Goal: Information Seeking & Learning: Learn about a topic

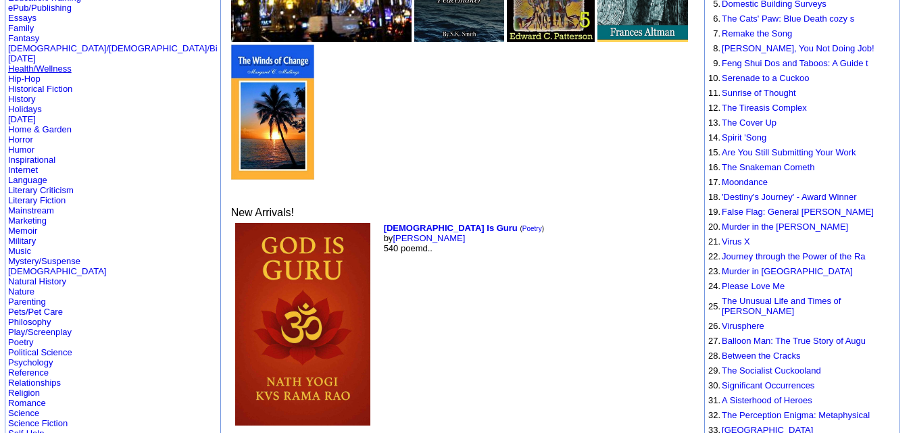
scroll to position [243, 0]
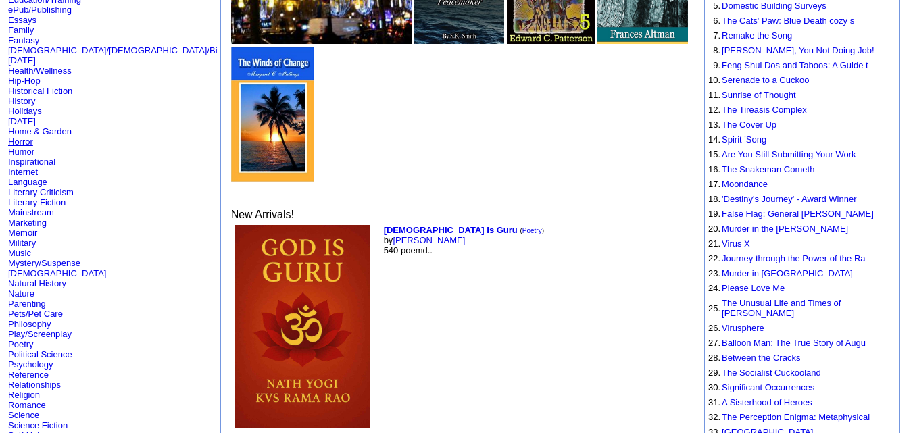
click at [28, 136] on link "Horror" at bounding box center [20, 141] width 25 height 10
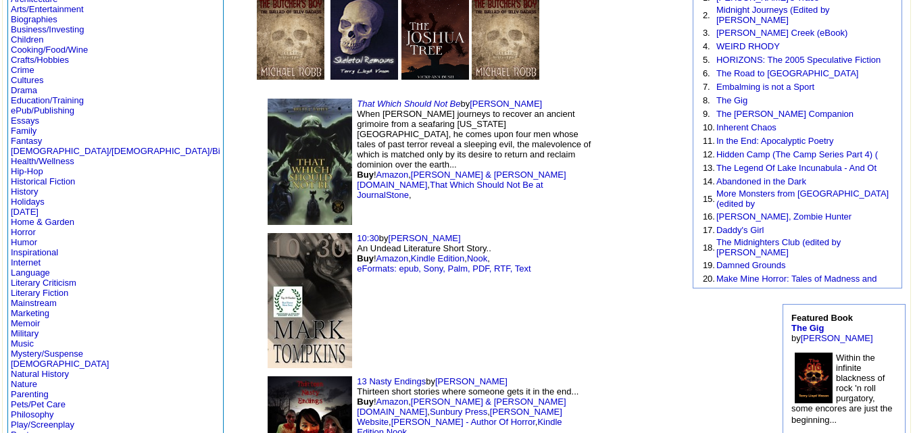
scroll to position [138, 0]
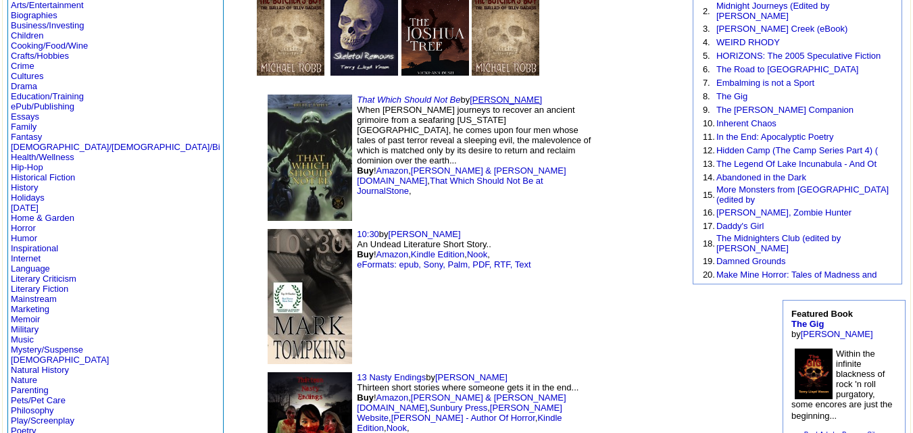
drag, startPoint x: 380, startPoint y: 98, endPoint x: 419, endPoint y: 100, distance: 38.6
click at [419, 100] on font "by [PERSON_NAME] When [PERSON_NAME] journeys to recover an ancient grimoire fro…" at bounding box center [474, 145] width 234 height 101
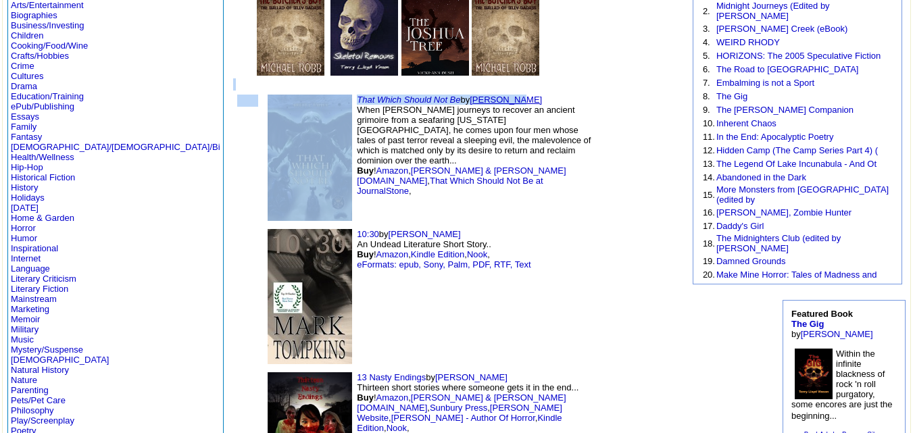
drag, startPoint x: 528, startPoint y: 58, endPoint x: 417, endPoint y: 95, distance: 117.5
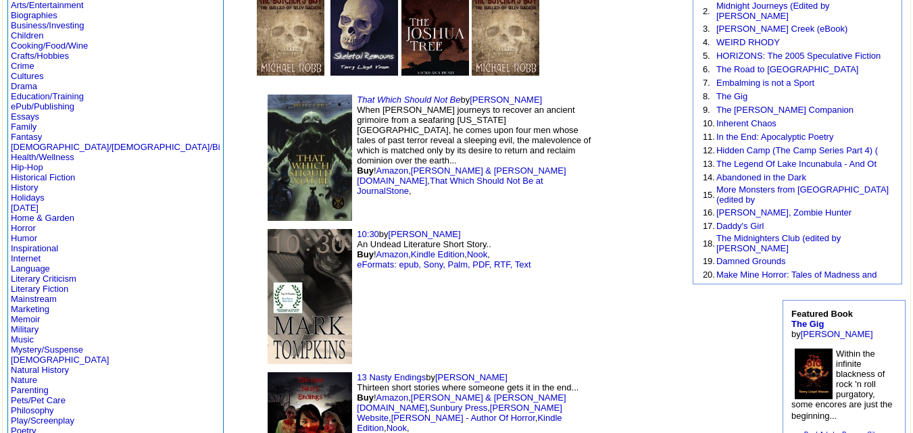
drag, startPoint x: 605, startPoint y: 30, endPoint x: 578, endPoint y: 41, distance: 29.4
drag, startPoint x: 378, startPoint y: 99, endPoint x: 446, endPoint y: 94, distance: 68.4
click at [446, 94] on td "That Which Should Not Be by [PERSON_NAME] When [PERSON_NAME] journeys to recove…" at bounding box center [428, 158] width 338 height 134
copy font "[PERSON_NAME]"
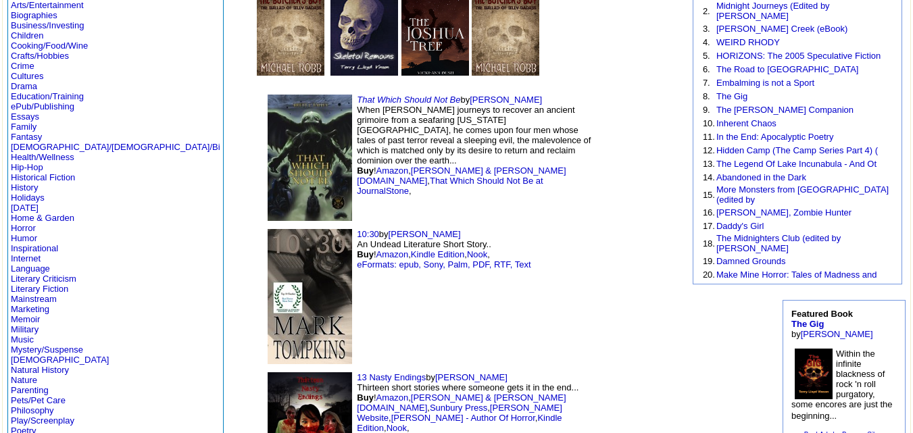
drag, startPoint x: 297, startPoint y: 234, endPoint x: 390, endPoint y: 228, distance: 93.4
click at [390, 228] on td "10:30 by [PERSON_NAME] An Undead Literature Short Story.. Buy ! Amazon , Kindle…" at bounding box center [428, 296] width 338 height 143
copy font "[PERSON_NAME]"
click at [461, 232] on td "10:30 by [PERSON_NAME] An Undead Literature Short Story.. Buy ! Amazon , Kindle…" at bounding box center [428, 296] width 338 height 143
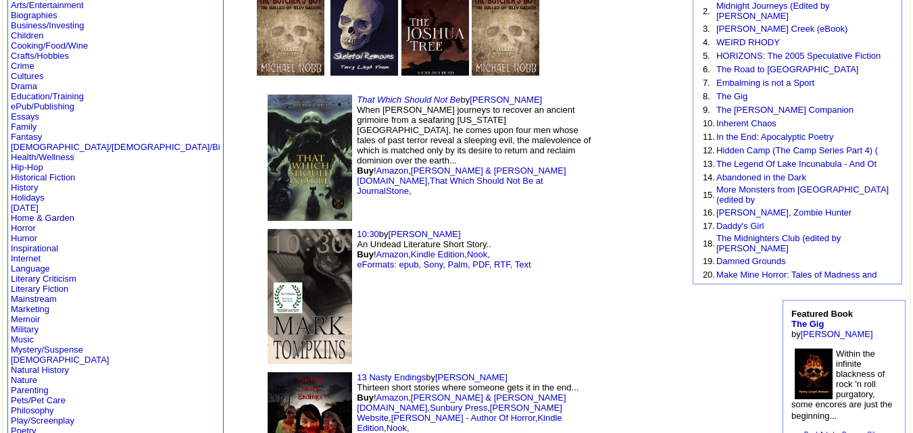
click at [626, 283] on img at bounding box center [632, 296] width 54 height 81
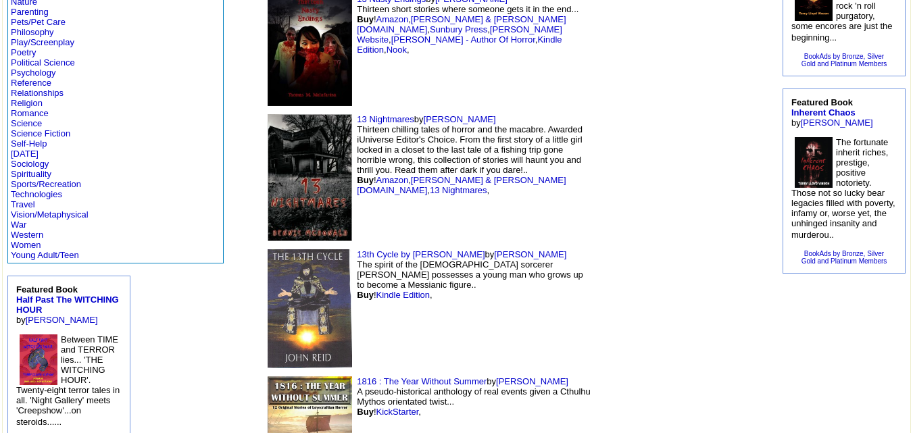
drag, startPoint x: 370, startPoint y: 251, endPoint x: 456, endPoint y: 253, distance: 85.8
click at [456, 253] on td "13th Cycle by [PERSON_NAME] by [PERSON_NAME] The spirit of the [DEMOGRAPHIC_DAT…" at bounding box center [428, 308] width 338 height 127
copy font "[PERSON_NAME]"
click at [542, 212] on td "13 Nightmares by [PERSON_NAME] Thirteen chilling tales of horror and the macabr…" at bounding box center [428, 177] width 338 height 135
drag, startPoint x: 333, startPoint y: 116, endPoint x: 422, endPoint y: 118, distance: 88.5
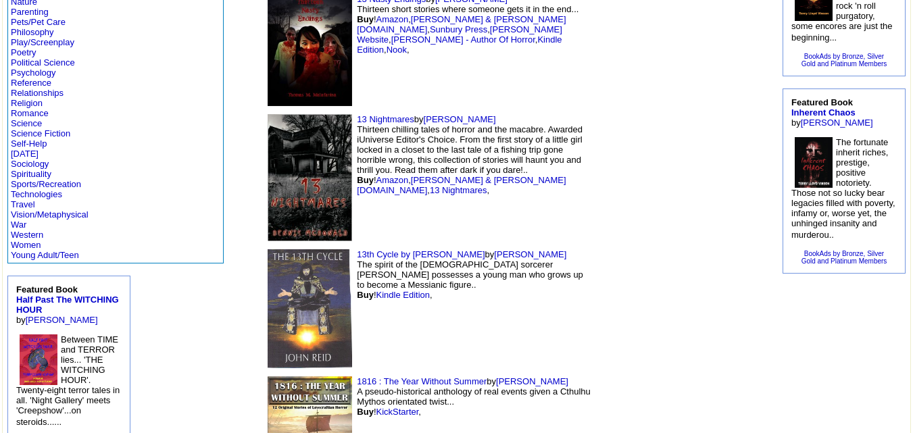
click at [422, 118] on td "13 Nightmares by [PERSON_NAME] Thirteen chilling tales of horror and the macabr…" at bounding box center [428, 177] width 338 height 135
copy font "[PERSON_NAME]"
click at [517, 83] on td "13 Nasty Endings by [PERSON_NAME] Thirteen short stories where someone gets it …" at bounding box center [428, 50] width 338 height 121
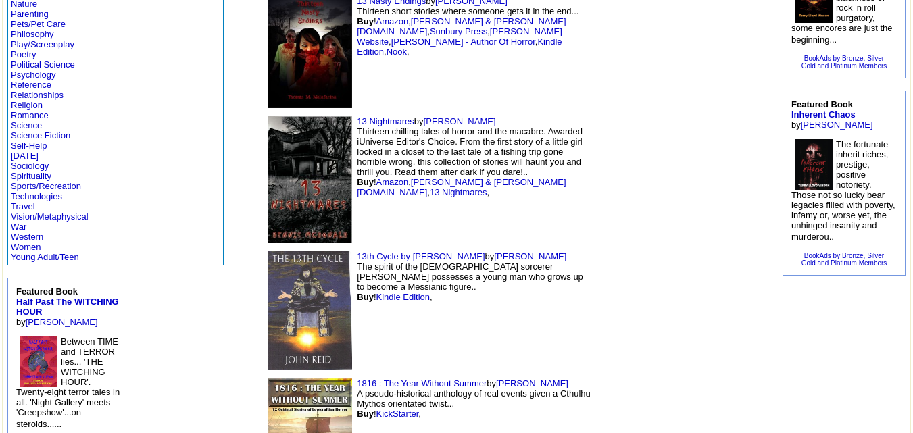
scroll to position [509, 0]
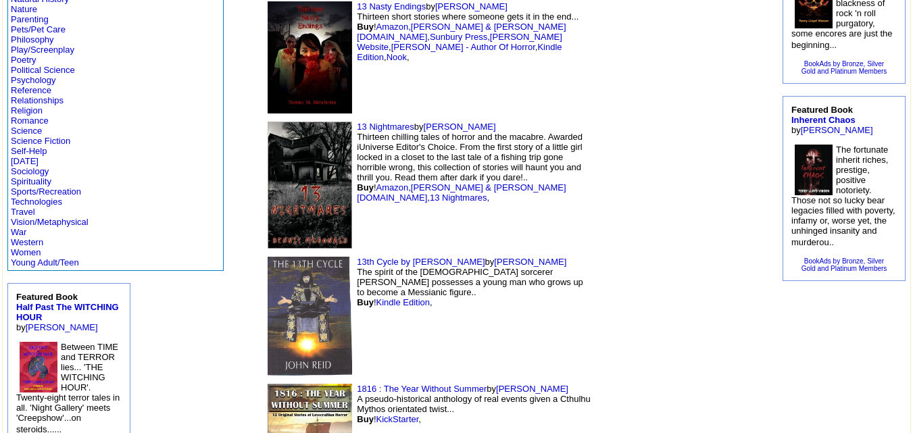
drag, startPoint x: 402, startPoint y: 330, endPoint x: 474, endPoint y: 329, distance: 72.3
click at [474, 327] on td "13th Cycle by [PERSON_NAME] by [PERSON_NAME] The spirit of the [DEMOGRAPHIC_DAT…" at bounding box center [428, 316] width 338 height 127
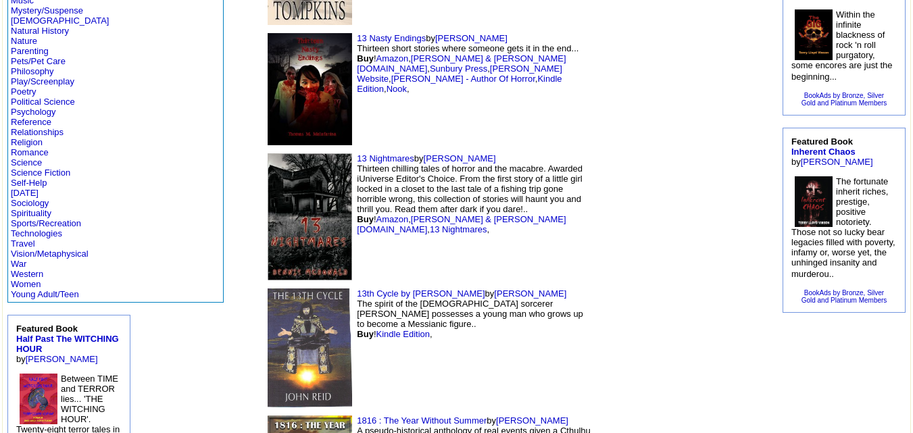
scroll to position [476, 0]
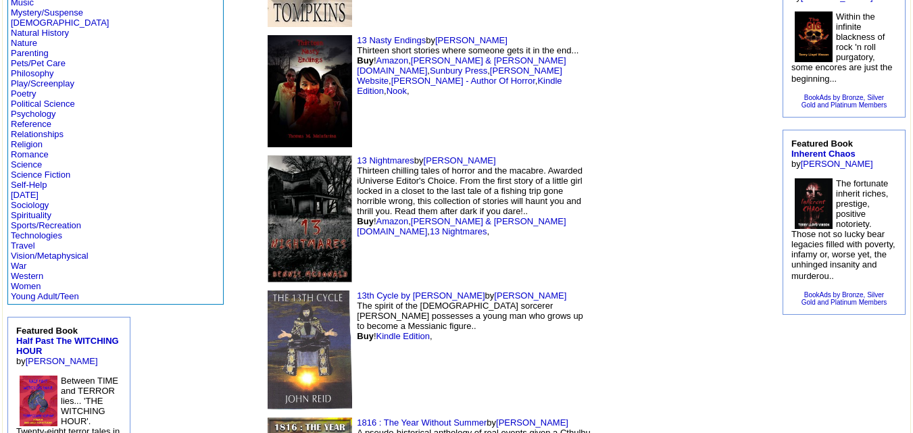
drag, startPoint x: 580, startPoint y: 357, endPoint x: 442, endPoint y: 386, distance: 141.0
click at [442, 386] on td "13th Cycle by [PERSON_NAME] by [PERSON_NAME] The spirit of the [DEMOGRAPHIC_DAT…" at bounding box center [428, 349] width 338 height 127
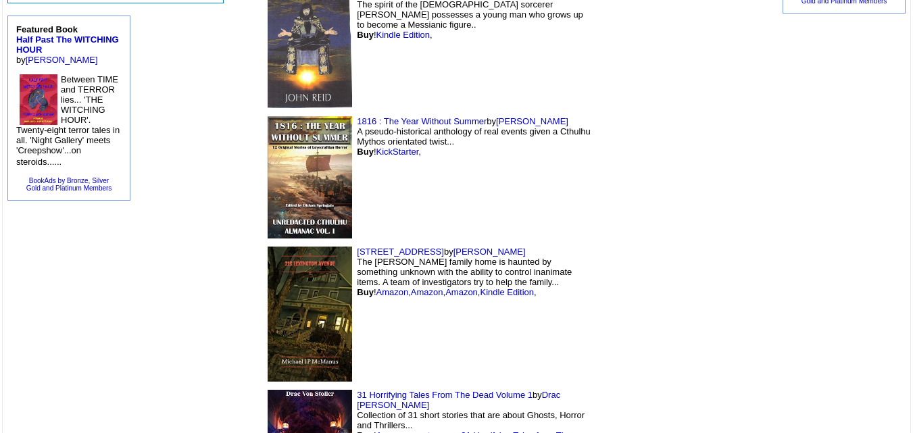
scroll to position [780, 0]
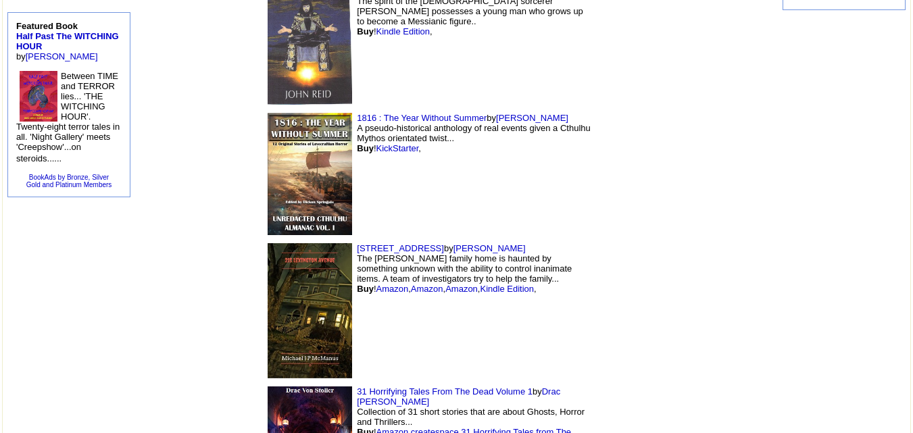
drag, startPoint x: 362, startPoint y: 244, endPoint x: 436, endPoint y: 243, distance: 74.3
click at [436, 243] on td "[STREET_ADDRESS] by [PERSON_NAME] The [PERSON_NAME] family home is haunted by s…" at bounding box center [428, 310] width 338 height 143
copy font "[PERSON_NAME]"
click at [573, 157] on td "1816 : The Year Without Summer by [PERSON_NAME] A pseudo-historical anthology o…" at bounding box center [428, 174] width 338 height 130
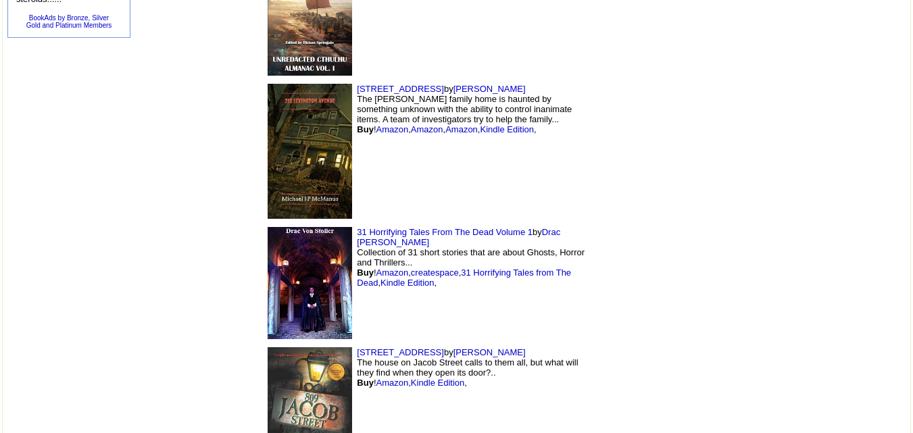
scroll to position [942, 0]
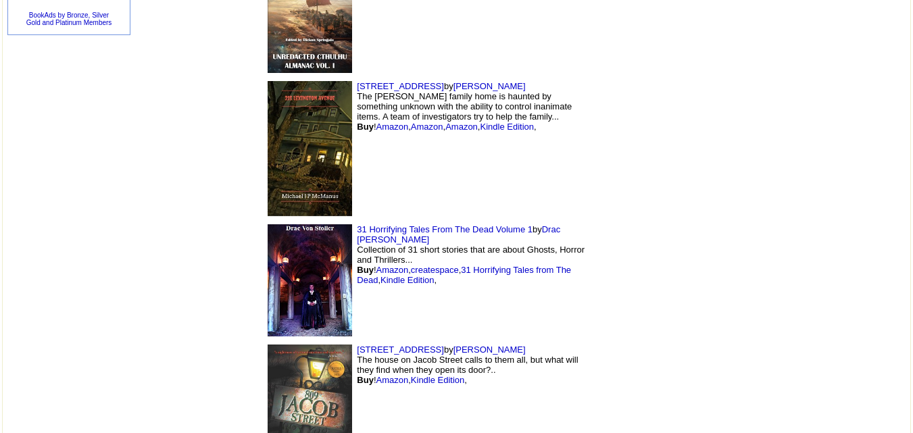
drag, startPoint x: 449, startPoint y: 222, endPoint x: 563, endPoint y: 120, distance: 153.1
click at [544, 158] on td "[STREET_ADDRESS] by [PERSON_NAME] The [PERSON_NAME] family home is haunted by s…" at bounding box center [428, 148] width 338 height 143
drag, startPoint x: 452, startPoint y: 231, endPoint x: 506, endPoint y: 225, distance: 54.4
click at [506, 225] on td "31 Horrifying Tales From The Dead Volume 1 by Drac [PERSON_NAME] Collection of …" at bounding box center [428, 280] width 338 height 121
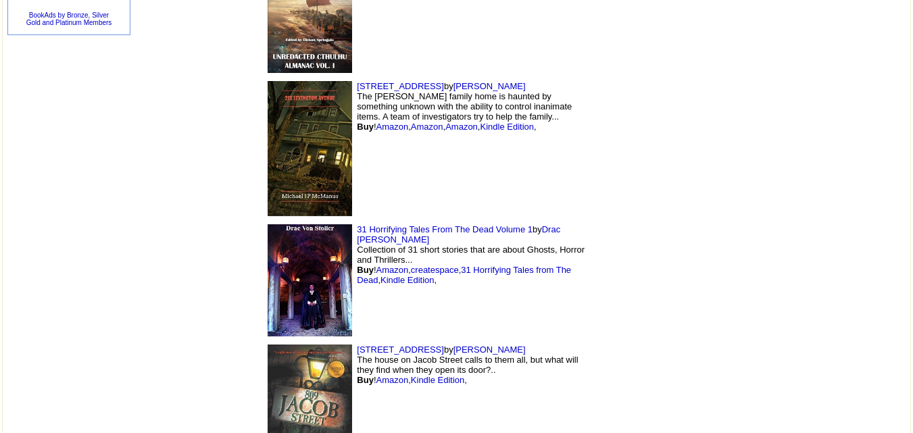
copy font "Drac [PERSON_NAME]"
click at [638, 210] on td at bounding box center [632, 148] width 72 height 143
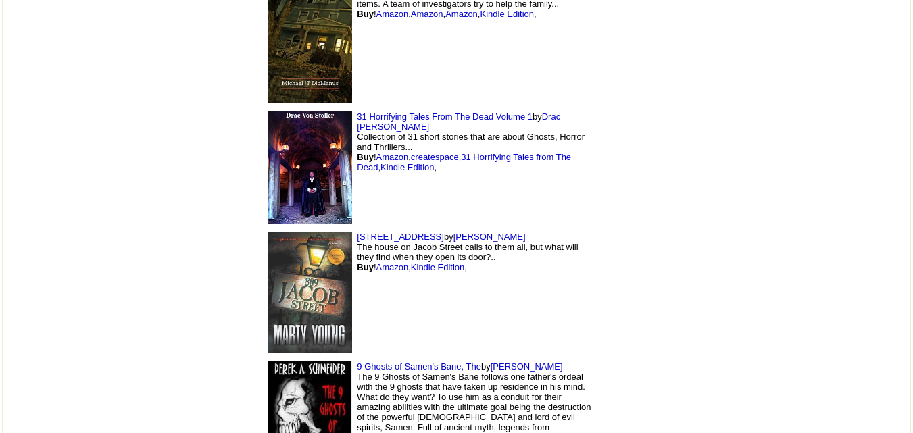
scroll to position [1085, 0]
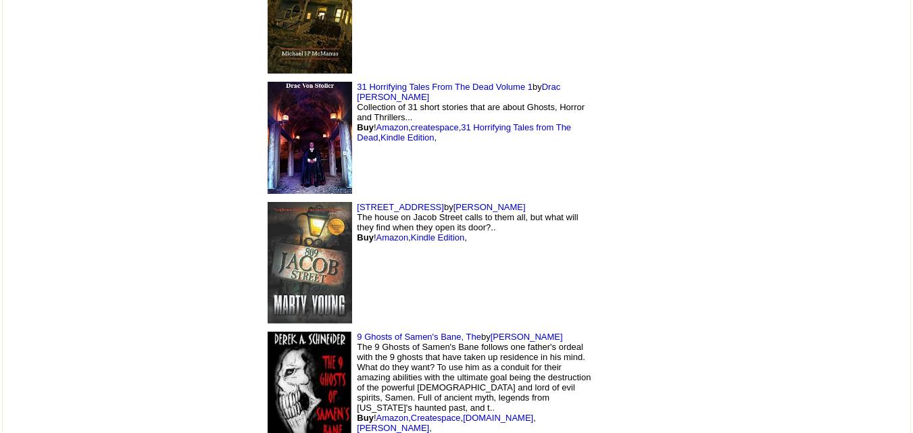
drag, startPoint x: 343, startPoint y: 203, endPoint x: 425, endPoint y: 199, distance: 81.9
click at [425, 199] on td "[STREET_ADDRESS] by [PERSON_NAME] The house on Jacob Street calls to them all, …" at bounding box center [428, 263] width 338 height 130
copy font "[PERSON_NAME]"
click at [484, 222] on font "by [PERSON_NAME] The house on Jacob Street calls to them all, but what will the…" at bounding box center [467, 222] width 221 height 41
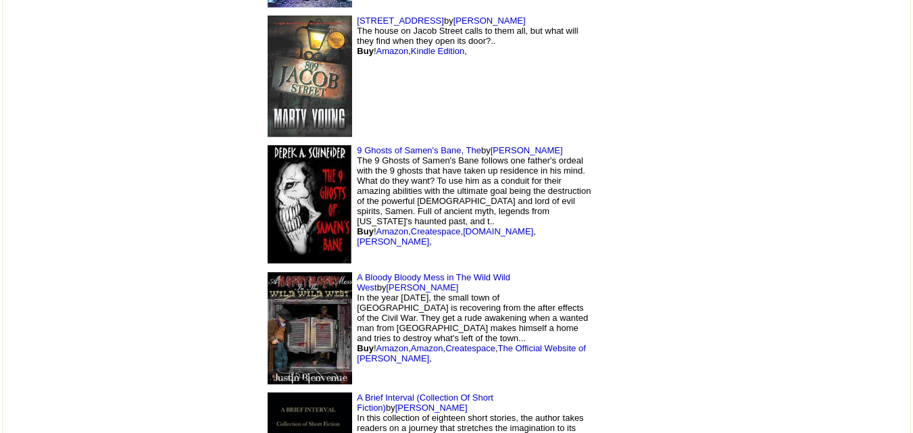
scroll to position [1281, 0]
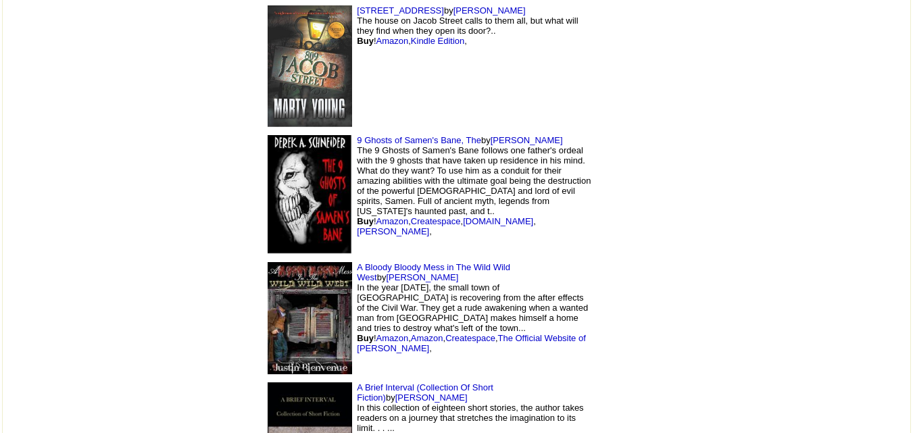
drag, startPoint x: 399, startPoint y: 136, endPoint x: 497, endPoint y: 138, distance: 97.3
click at [497, 138] on td "9 Ghosts of Samen's Bane, The by [PERSON_NAME] The 9 Ghosts of Samen's Bane fol…" at bounding box center [428, 194] width 338 height 127
copy font "[PERSON_NAME]"
click at [626, 120] on td at bounding box center [632, 66] width 72 height 130
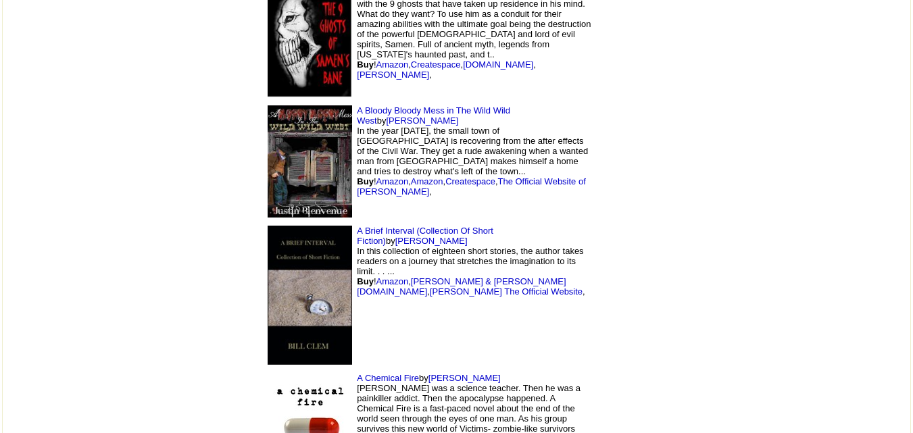
scroll to position [1452, 0]
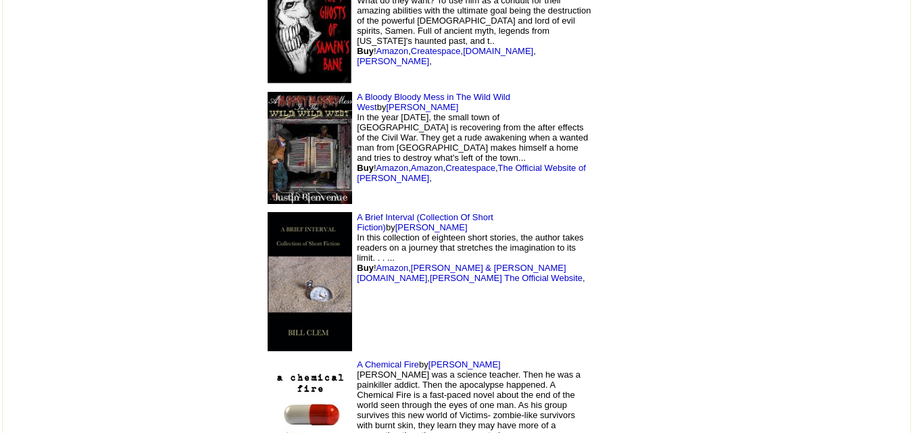
drag, startPoint x: 451, startPoint y: 98, endPoint x: 535, endPoint y: 88, distance: 84.3
click at [535, 88] on td "A Bloody Bloody Mess in The Wild Wild West by [PERSON_NAME] In the year [DATE],…" at bounding box center [428, 148] width 338 height 121
copy font "[PERSON_NAME]"
drag, startPoint x: 443, startPoint y: 217, endPoint x: 504, endPoint y: 214, distance: 60.9
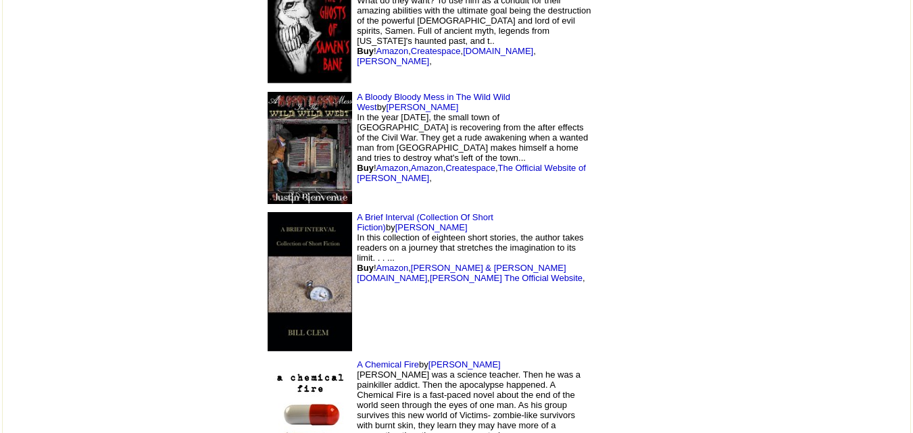
click at [504, 214] on td "A Brief Interval (Collection Of Short Fiction) by [PERSON_NAME] In this collect…" at bounding box center [428, 281] width 338 height 147
copy font "[PERSON_NAME]"
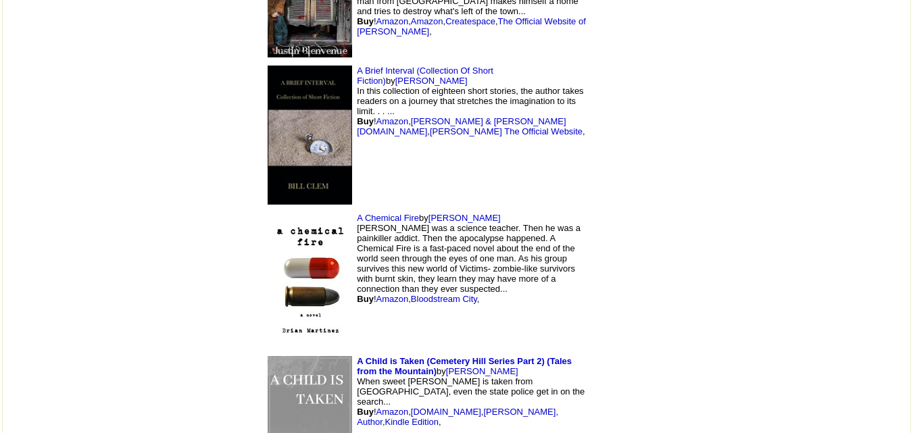
scroll to position [1685, 0]
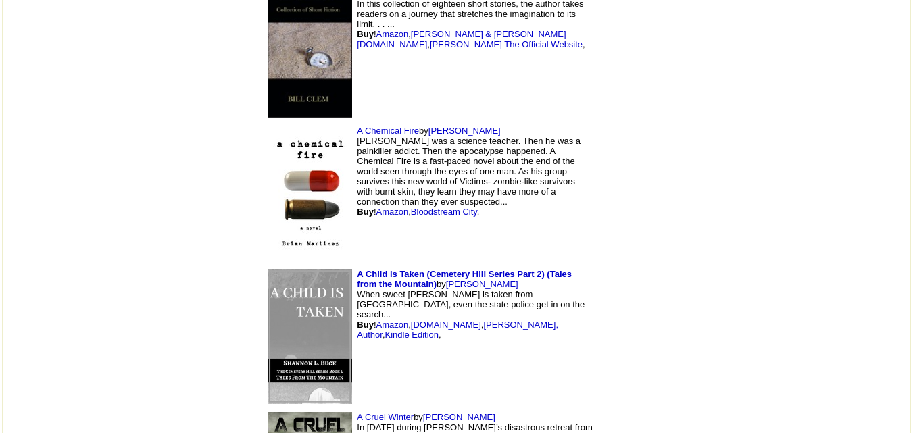
drag, startPoint x: 337, startPoint y: 125, endPoint x: 415, endPoint y: 126, distance: 77.7
click at [415, 126] on td "A Chemical Fire by [PERSON_NAME] [PERSON_NAME] was a science teacher. Then he w…" at bounding box center [428, 193] width 338 height 143
click at [589, 271] on td "A Child is Taken (Cemetery Hill Series Part 2) (Tales from the Mountain) by [PE…" at bounding box center [428, 336] width 338 height 143
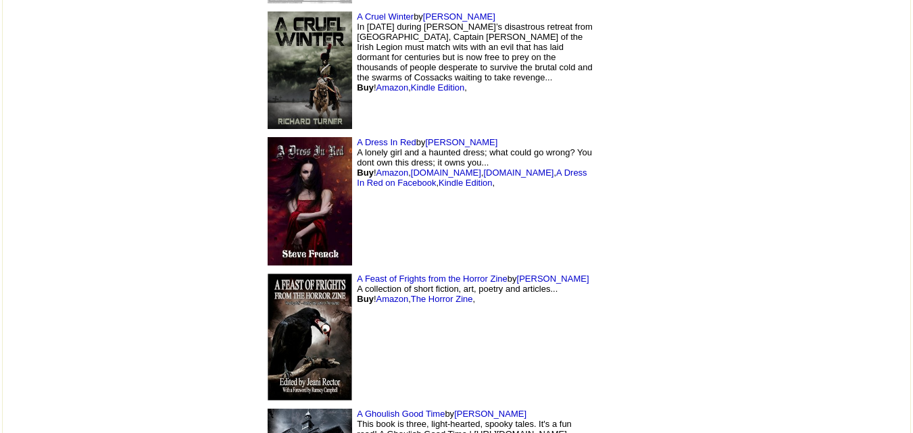
scroll to position [2085, 0]
drag, startPoint x: 334, startPoint y: 141, endPoint x: 419, endPoint y: 139, distance: 84.5
click at [419, 139] on td "A Dress In Red by [PERSON_NAME] A lonely girl and a haunted dress; what could g…" at bounding box center [428, 202] width 338 height 136
click at [538, 193] on td "A Dress In Red by [PERSON_NAME] A lonely girl and a haunted dress; what could g…" at bounding box center [428, 202] width 338 height 136
drag, startPoint x: 426, startPoint y: 274, endPoint x: 499, endPoint y: 268, distance: 73.3
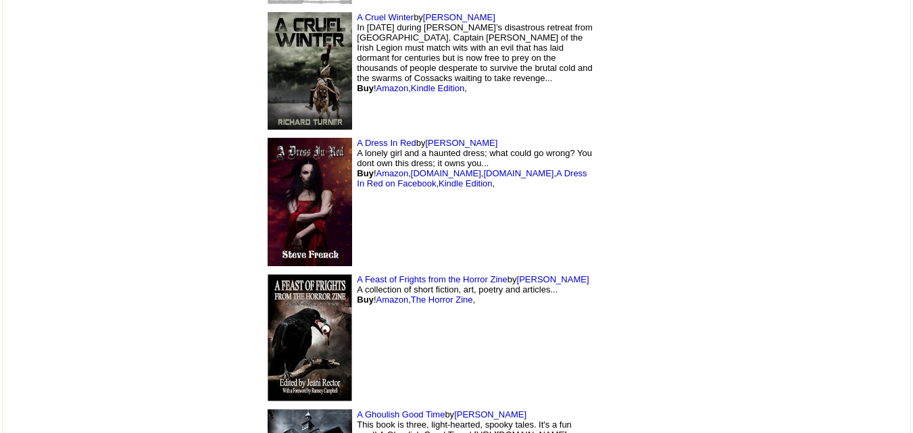
drag, startPoint x: 564, startPoint y: 332, endPoint x: 451, endPoint y: 298, distance: 118.6
click at [451, 298] on td "A Feast of Frights from the Horror Zine by [PERSON_NAME] A collection of short …" at bounding box center [428, 337] width 338 height 135
drag, startPoint x: 426, startPoint y: 276, endPoint x: 499, endPoint y: 277, distance: 72.3
click at [499, 277] on td "A Feast of Frights from the Horror Zine by [PERSON_NAME] A collection of short …" at bounding box center [428, 337] width 338 height 135
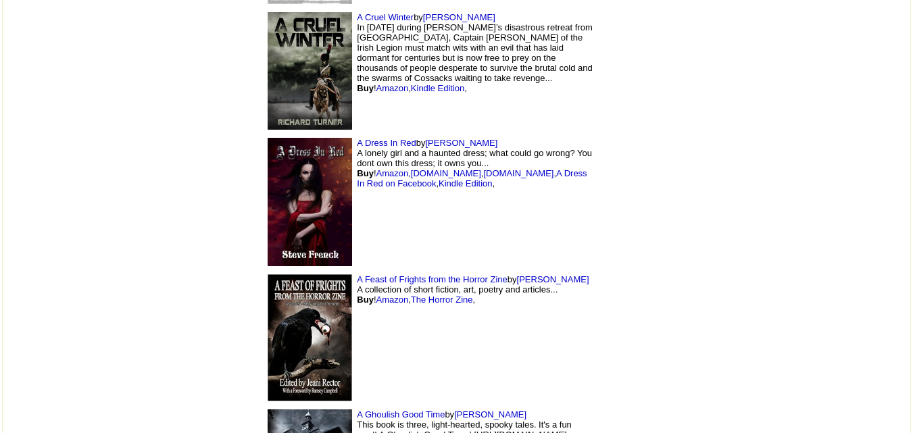
click at [601, 355] on td at bounding box center [632, 337] width 72 height 135
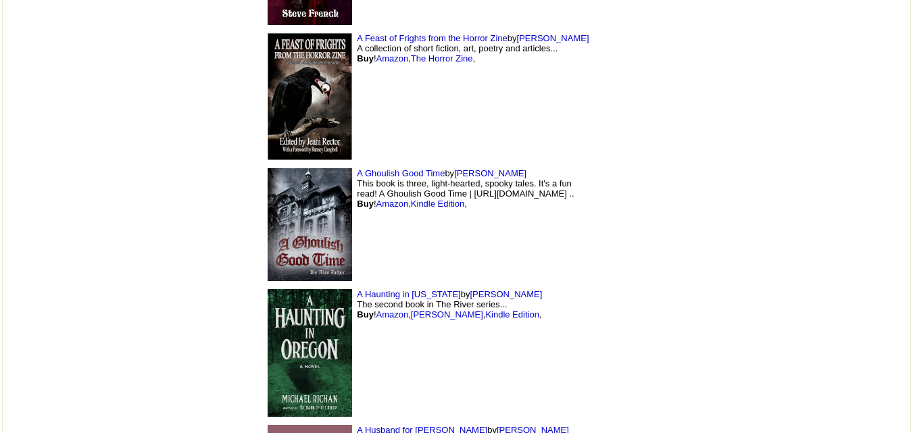
scroll to position [2338, 0]
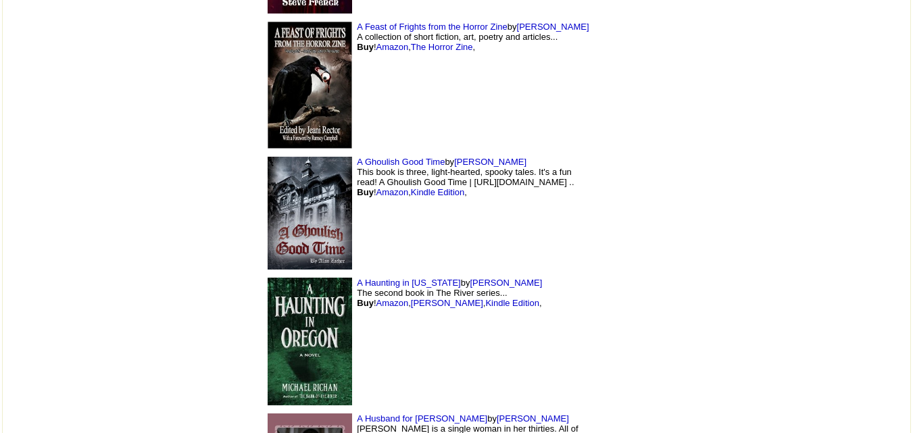
drag, startPoint x: 364, startPoint y: 155, endPoint x: 435, endPoint y: 151, distance: 71.0
click at [419, 147] on td "A Feast of Frights from the Horror Zine by [PERSON_NAME] A collection of short …" at bounding box center [428, 85] width 338 height 135
drag, startPoint x: 364, startPoint y: 163, endPoint x: 422, endPoint y: 159, distance: 57.6
click at [422, 159] on td "A Ghoulish Good Time by [PERSON_NAME] This book is three, light-hearted, spooky…" at bounding box center [428, 213] width 338 height 121
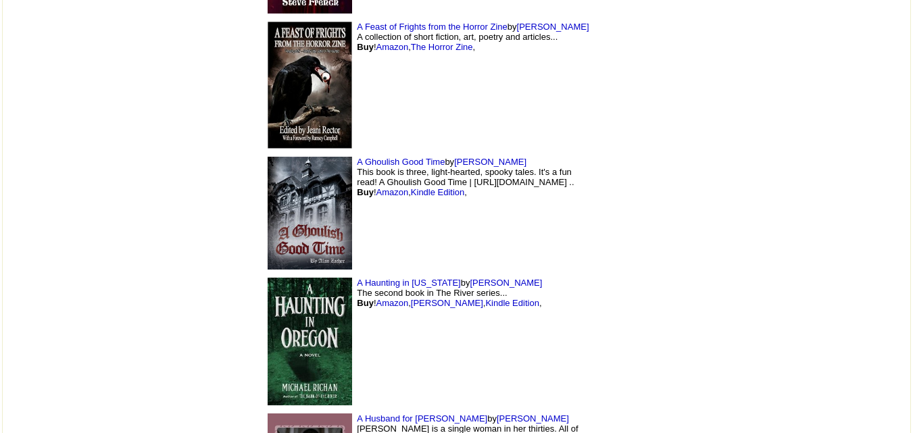
click at [474, 232] on td "A Ghoulish Good Time by [PERSON_NAME] This book is three, light-hearted, spooky…" at bounding box center [428, 213] width 338 height 121
drag, startPoint x: 360, startPoint y: 276, endPoint x: 430, endPoint y: 274, distance: 70.3
click at [430, 274] on td "A Haunting in [US_STATE] by [PERSON_NAME] The second book in The River series..…" at bounding box center [428, 341] width 338 height 135
click at [570, 328] on td "A Haunting in [US_STATE] by [PERSON_NAME] The second book in The River series..…" at bounding box center [428, 341] width 338 height 135
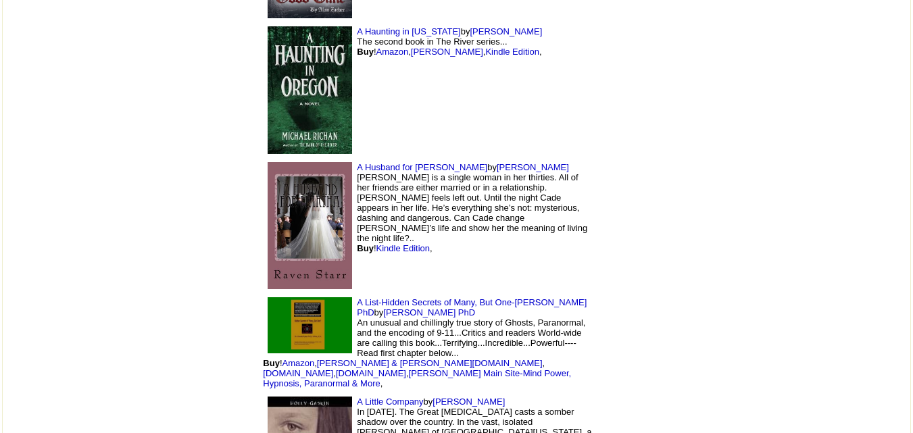
scroll to position [2610, 0]
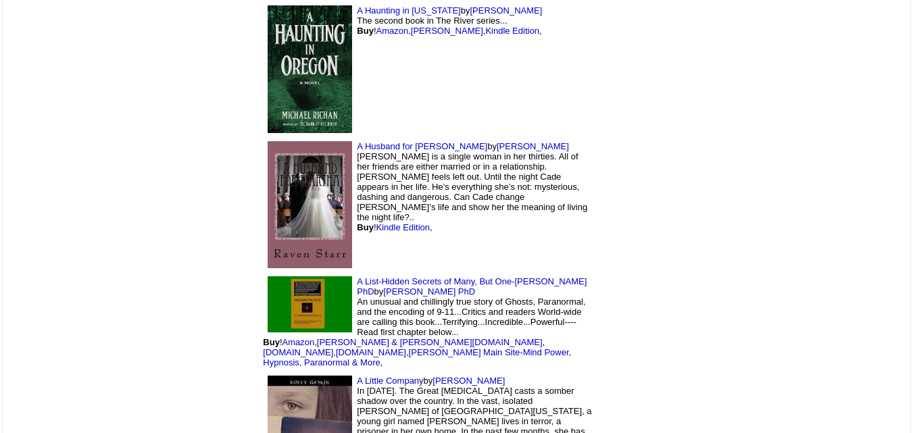
drag, startPoint x: 361, startPoint y: 144, endPoint x: 440, endPoint y: 140, distance: 78.5
click at [440, 140] on td "A Husband for [PERSON_NAME] by [PERSON_NAME] [PERSON_NAME] is a single woman in…" at bounding box center [428, 204] width 338 height 135
click at [520, 100] on td "A Haunting in [US_STATE] by [PERSON_NAME] The second book in The River series..…" at bounding box center [428, 68] width 338 height 135
